Goal: Information Seeking & Learning: Compare options

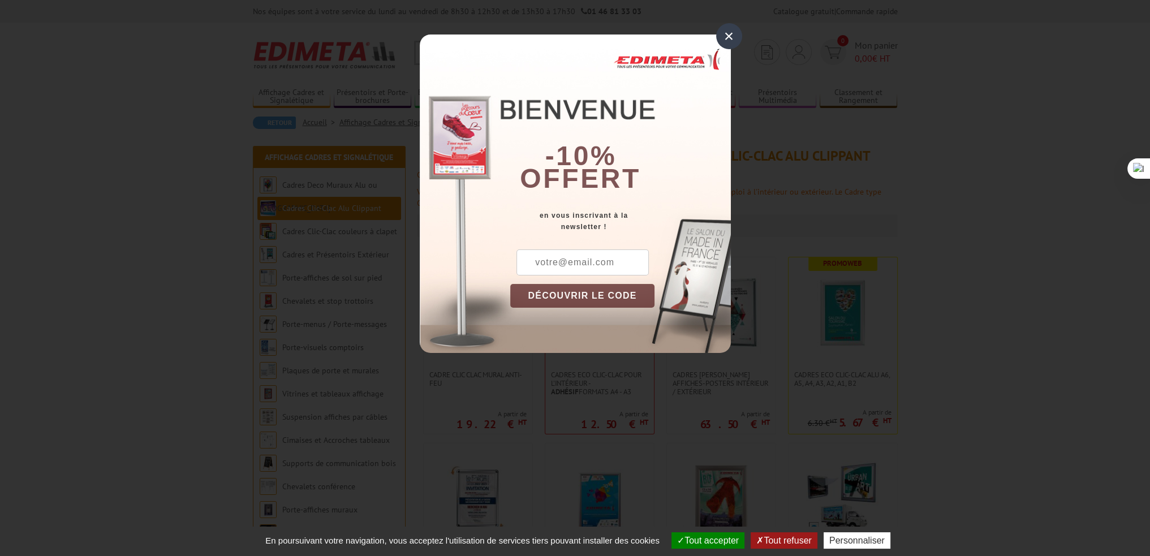
click at [728, 37] on div "×" at bounding box center [729, 36] width 26 height 26
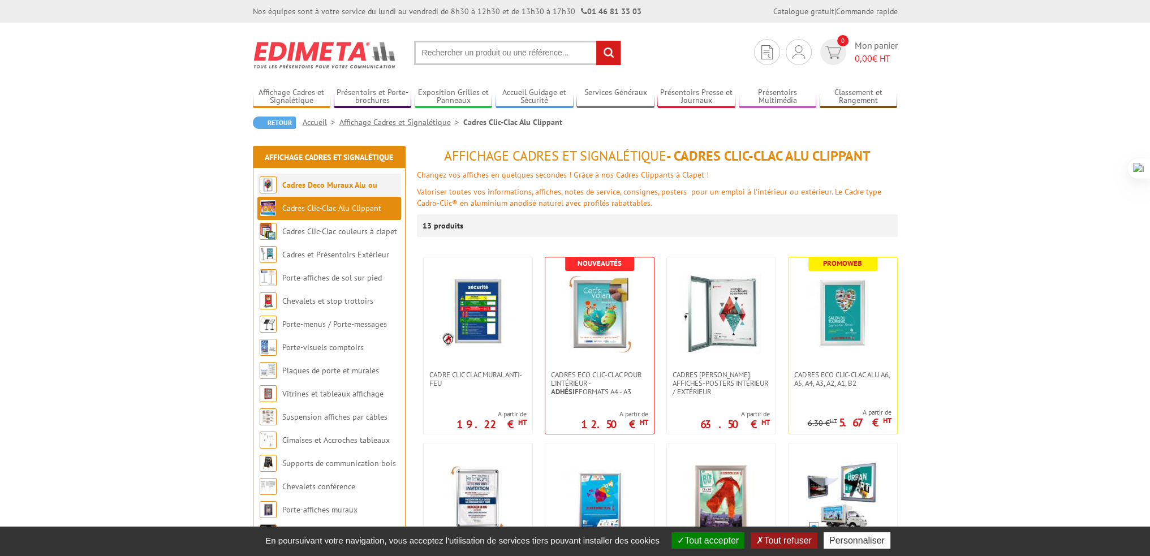
click at [351, 183] on link "Cadres Deco Muraux Alu ou [GEOGRAPHIC_DATA]" at bounding box center [319, 196] width 118 height 33
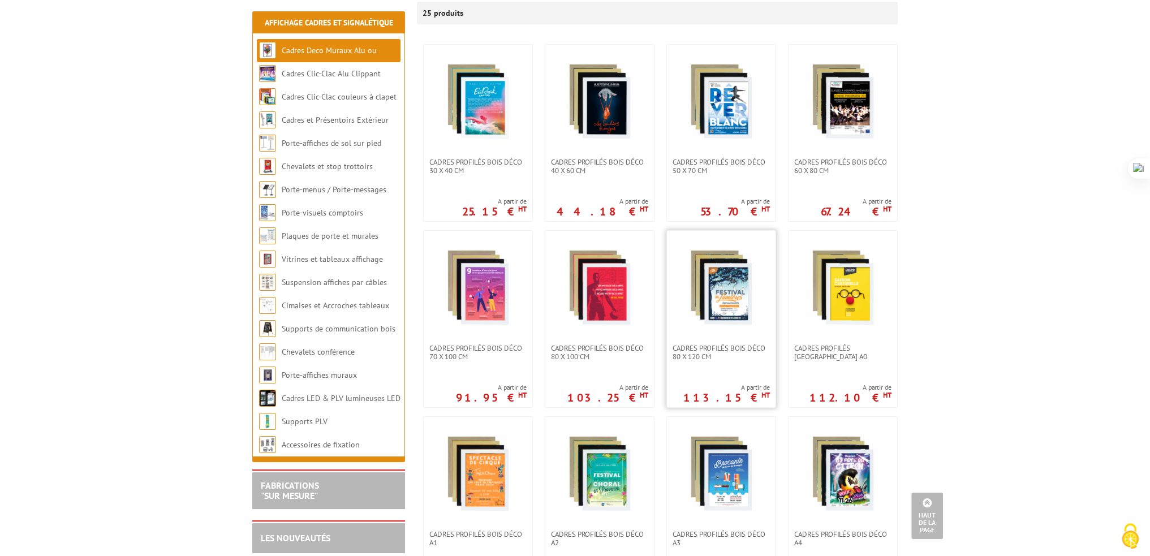
scroll to position [170, 0]
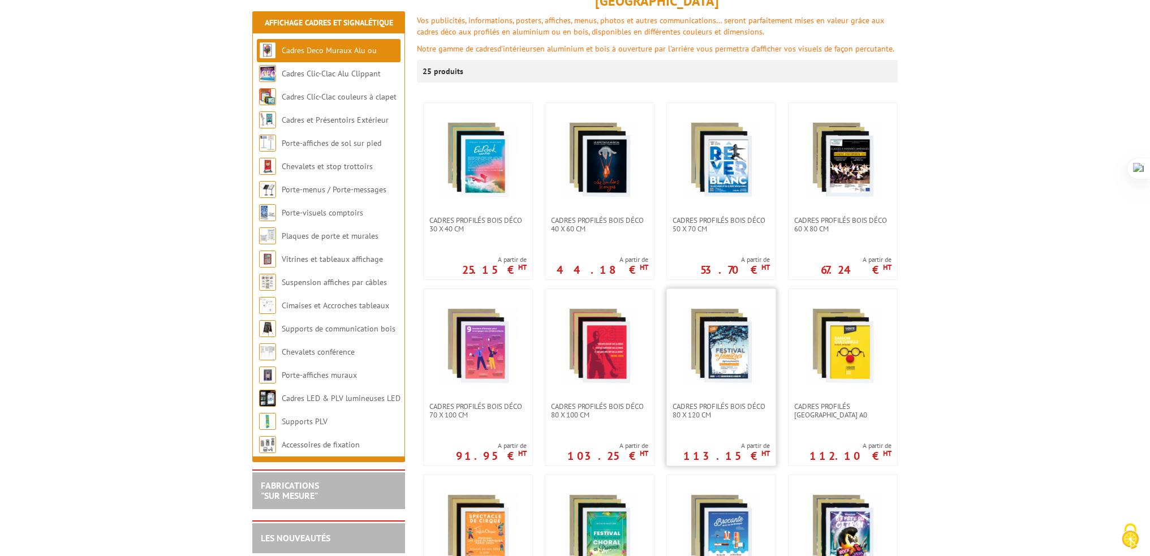
click at [693, 330] on img at bounding box center [720, 345] width 79 height 79
